Goal: Transaction & Acquisition: Purchase product/service

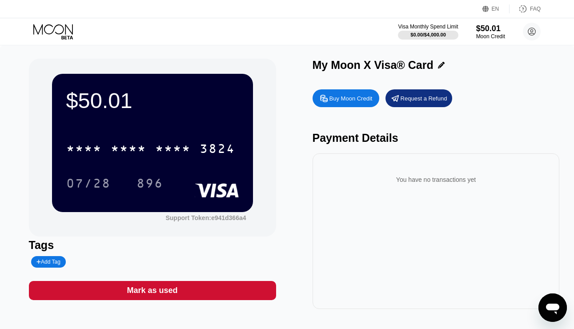
click at [489, 29] on div "$50.01" at bounding box center [491, 28] width 29 height 9
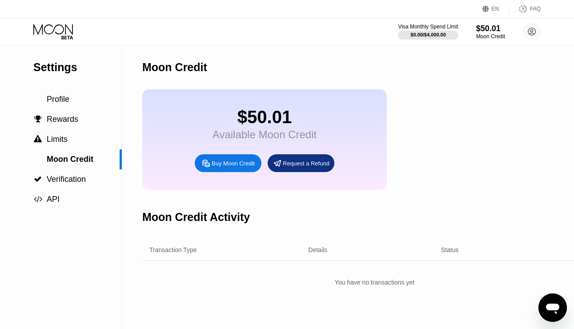
click at [240, 166] on div "Buy Moon Credit" at bounding box center [233, 164] width 43 height 8
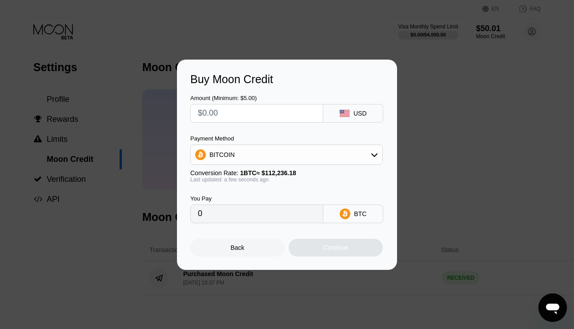
click at [246, 113] on input "text" at bounding box center [257, 114] width 118 height 18
click at [233, 147] on div "BITCOIN" at bounding box center [287, 155] width 192 height 18
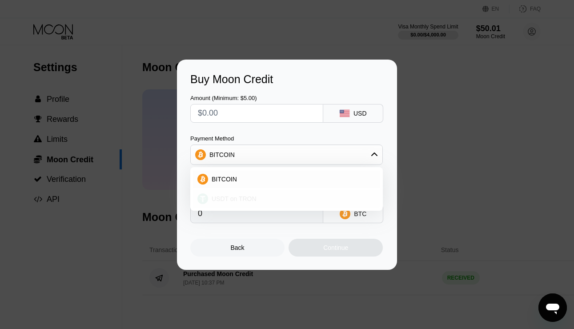
click at [221, 196] on span "USDT on TRON" at bounding box center [234, 198] width 45 height 7
type input "0.00"
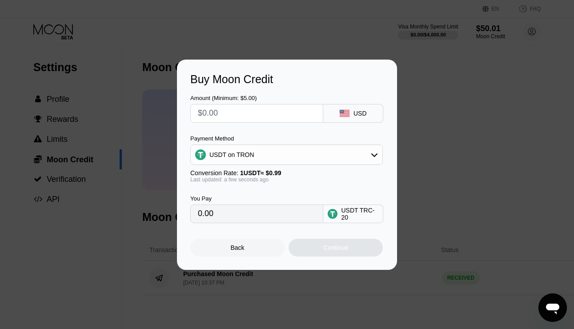
click at [249, 108] on input "text" at bounding box center [257, 114] width 118 height 18
type input "$4"
type input "4.04"
type input "$45"
type input "45.45"
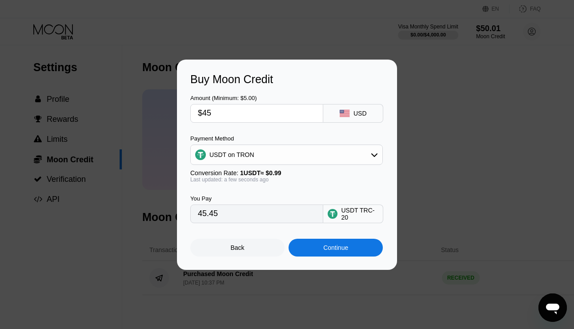
type input "$455"
type input "459.60"
type input "$45"
type input "45.45"
type input "$4"
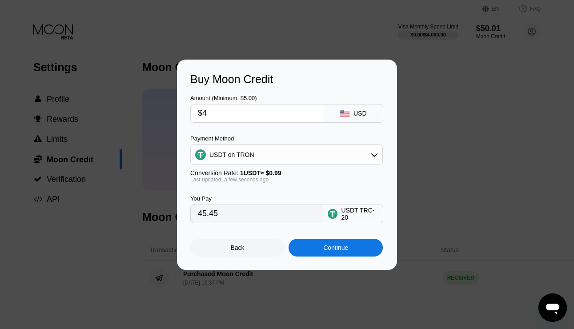
type input "4.04"
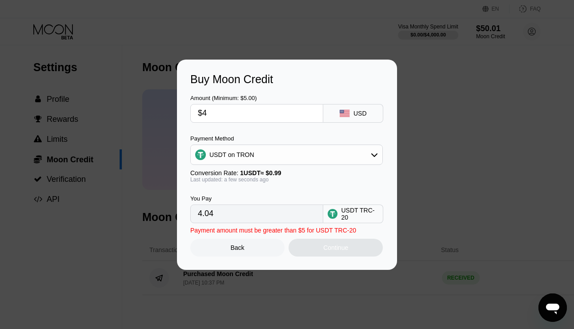
type input "$46"
type input "46.46"
type input "$460"
type input "464.65"
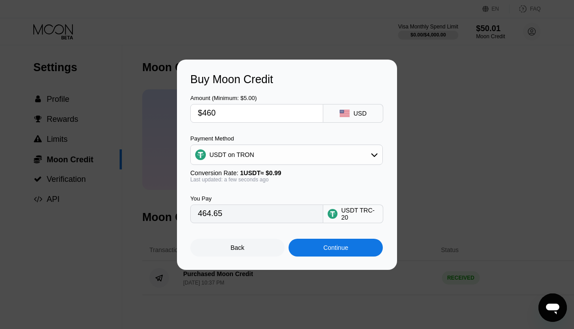
type input "$46"
type input "46.46"
type input "$462"
type input "466.67"
type input "$46"
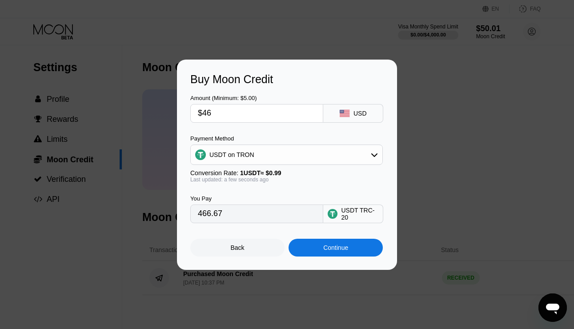
type input "46.46"
type input "$461"
type input "465.66"
type input "$461"
click at [352, 263] on div "Buy Moon Credit Amount (Minimum: $5.00) $461 USD Payment Method USDT on TRON Co…" at bounding box center [287, 165] width 220 height 210
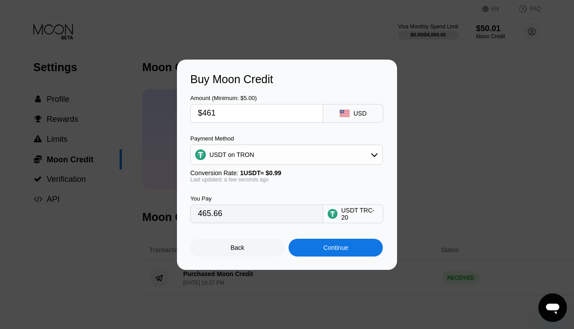
click at [352, 257] on div "Buy Moon Credit Amount (Minimum: $5.00) $461 USD Payment Method USDT on TRON Co…" at bounding box center [287, 165] width 220 height 210
click at [352, 243] on div "Continue" at bounding box center [336, 248] width 94 height 18
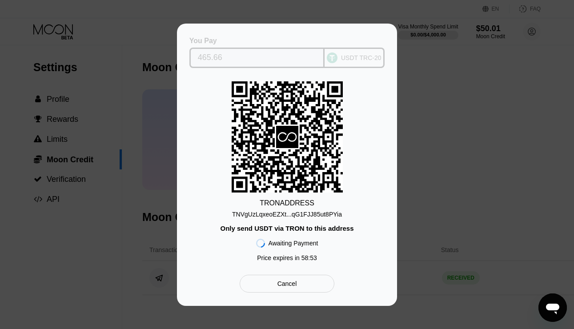
click at [291, 61] on input "465.66" at bounding box center [257, 58] width 119 height 18
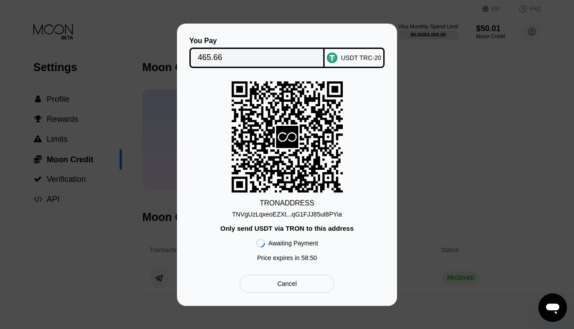
click at [272, 215] on div "TNVgUzLqxeoEZXt...qG1FJJ85ut8PYia" at bounding box center [287, 214] width 110 height 7
click at [326, 59] on div "USDT TRC-20" at bounding box center [355, 58] width 60 height 20
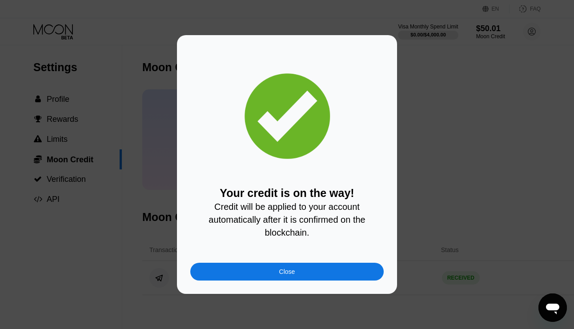
click at [308, 270] on div "Close" at bounding box center [287, 272] width 194 height 18
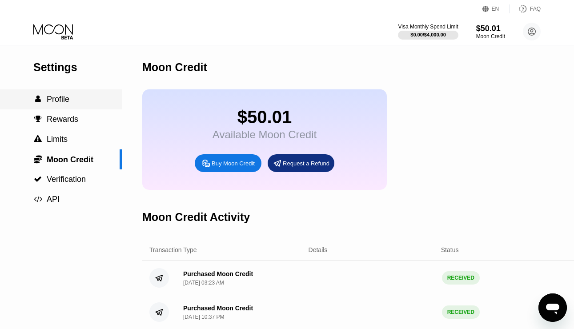
click at [75, 96] on div " Profile" at bounding box center [61, 99] width 122 height 9
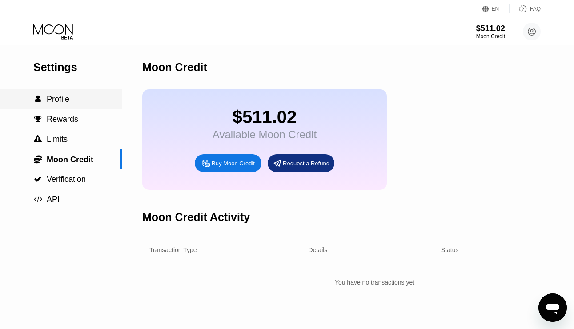
click at [65, 100] on span "Profile" at bounding box center [58, 99] width 23 height 9
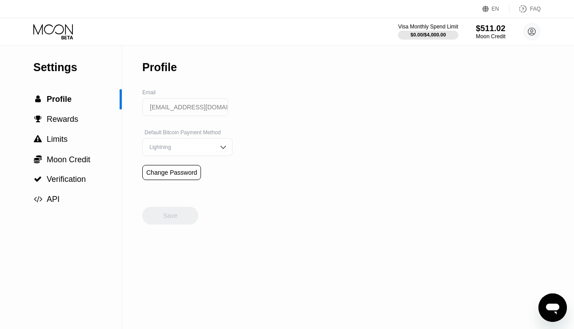
click at [485, 32] on div "$511.02" at bounding box center [491, 28] width 30 height 9
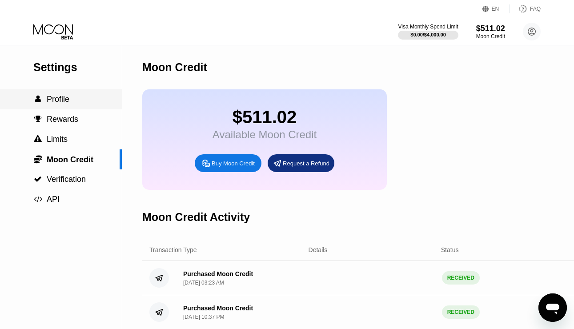
click at [58, 92] on div " Profile" at bounding box center [61, 99] width 122 height 20
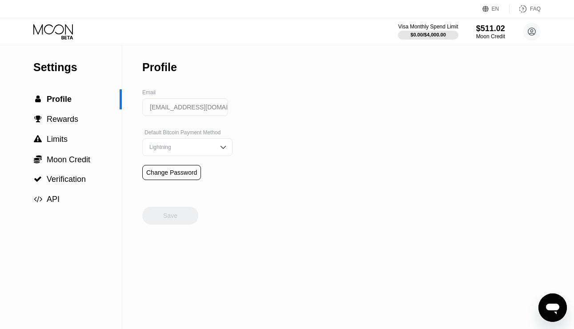
click at [514, 38] on div "Visa Monthly Spend Limit $0.00 / $4,000.00 $511.02 Moon Credit [EMAIL_ADDRESS][…" at bounding box center [469, 32] width 143 height 18
click at [524, 32] on circle at bounding box center [532, 32] width 18 height 18
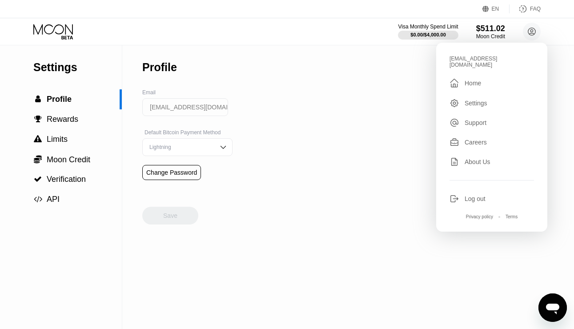
click at [64, 46] on div "Settings  Profile  Rewards  Limits  Moon Credit  Verification  API" at bounding box center [61, 127] width 122 height 164
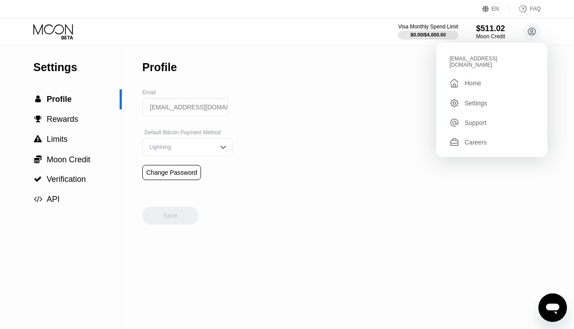
click at [64, 32] on icon at bounding box center [53, 32] width 41 height 16
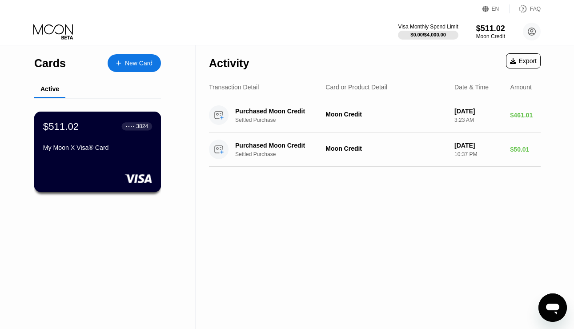
click at [119, 157] on div "$511.02 ● ● ● ● 3824 My Moon X Visa® Card" at bounding box center [97, 152] width 127 height 81
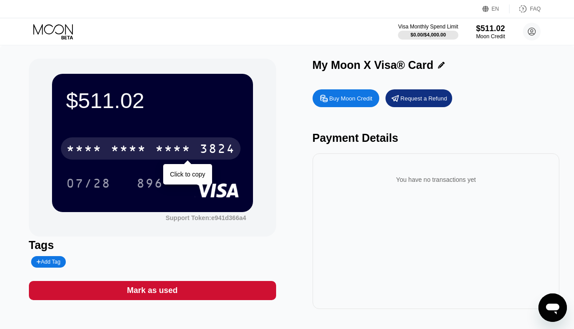
click at [209, 154] on div "3824" at bounding box center [218, 150] width 36 height 14
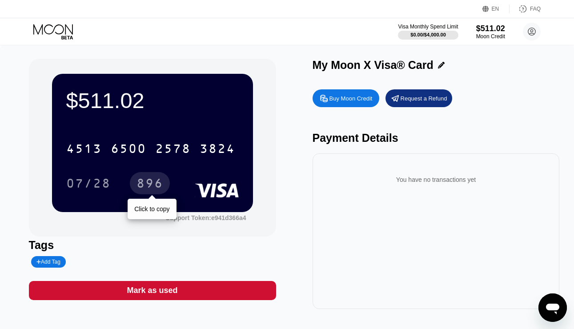
click at [150, 185] on div "896" at bounding box center [150, 185] width 27 height 14
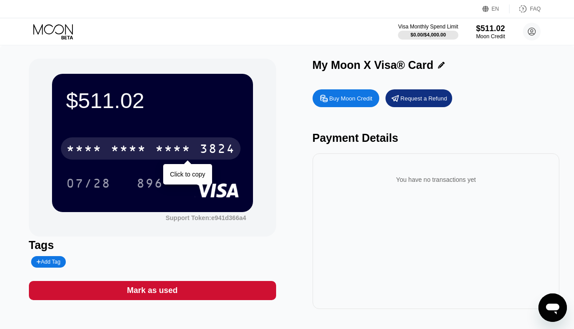
click at [214, 149] on div "3824" at bounding box center [218, 150] width 36 height 14
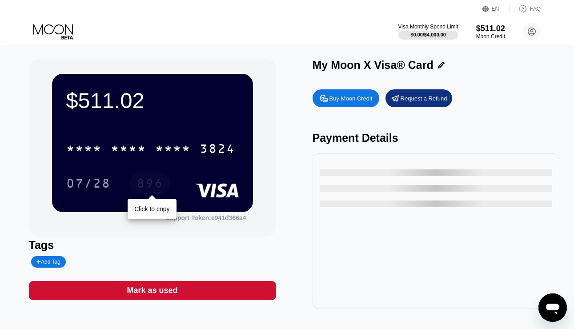
click at [152, 187] on div "896" at bounding box center [150, 185] width 27 height 14
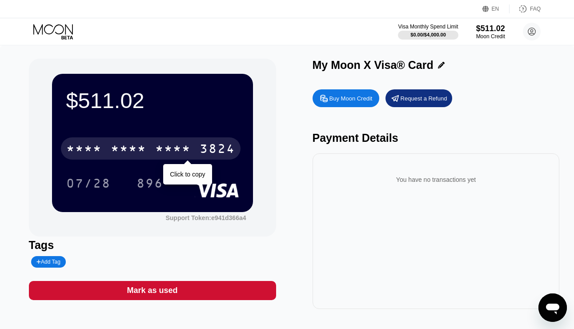
click at [223, 143] on div "3824" at bounding box center [218, 150] width 36 height 14
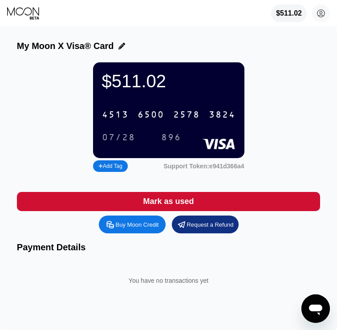
click at [169, 133] on div "896" at bounding box center [171, 138] width 20 height 10
click at [140, 86] on div "$511.02" at bounding box center [168, 81] width 133 height 20
